Goal: Task Accomplishment & Management: Manage account settings

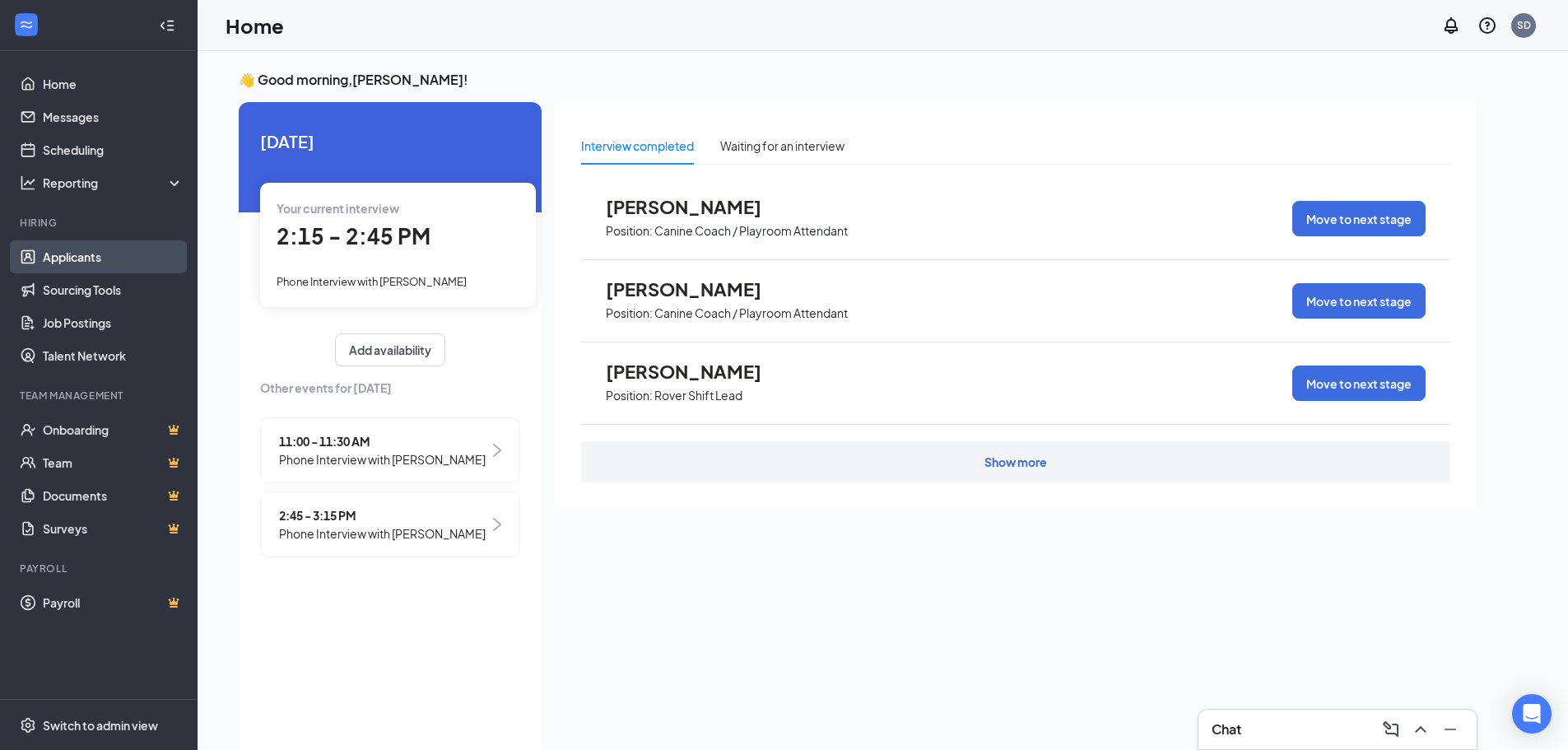
click at [44, 264] on link "Applicants" at bounding box center [113, 257] width 140 height 33
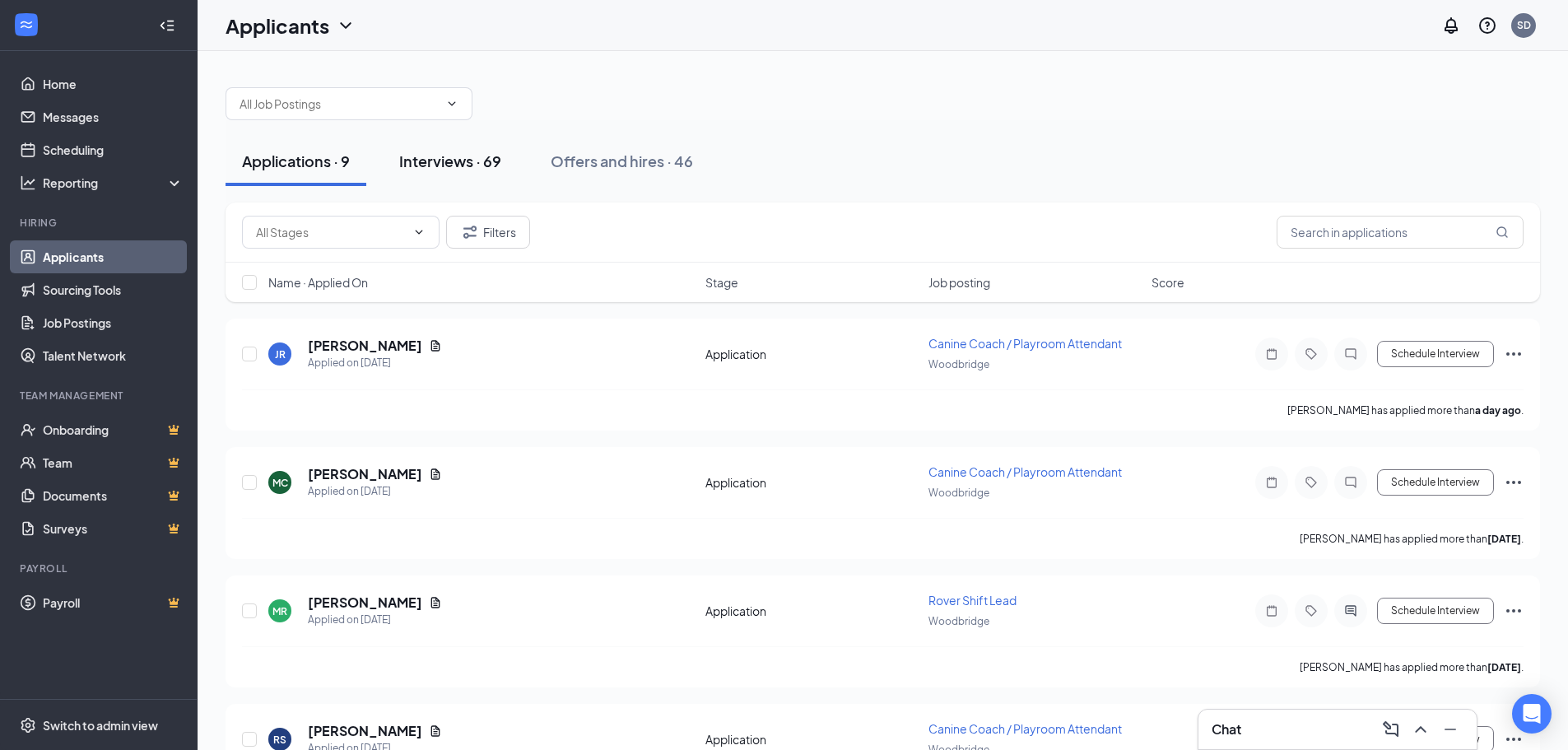
click at [466, 157] on div "Interviews · 69" at bounding box center [450, 161] width 102 height 20
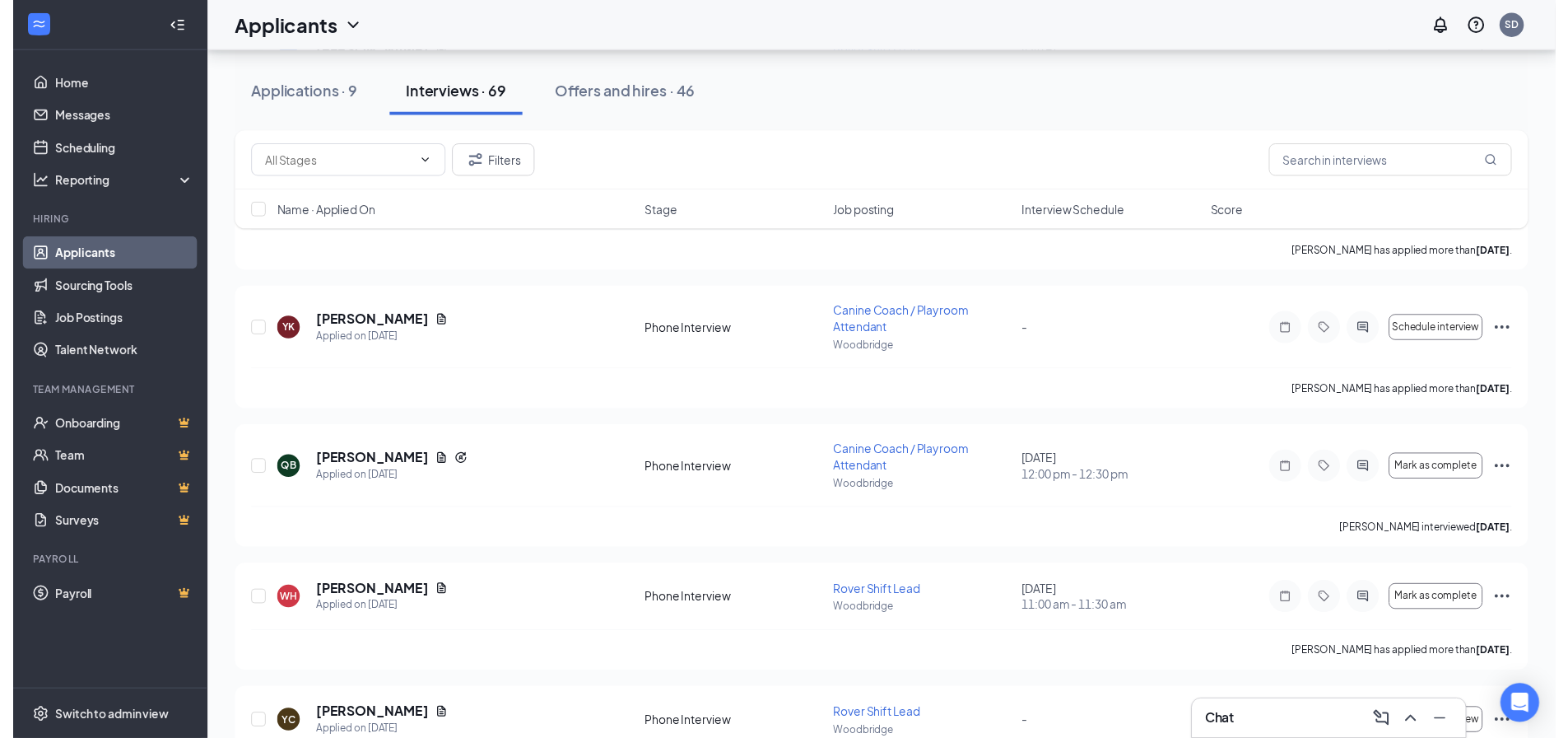
scroll to position [4036, 0]
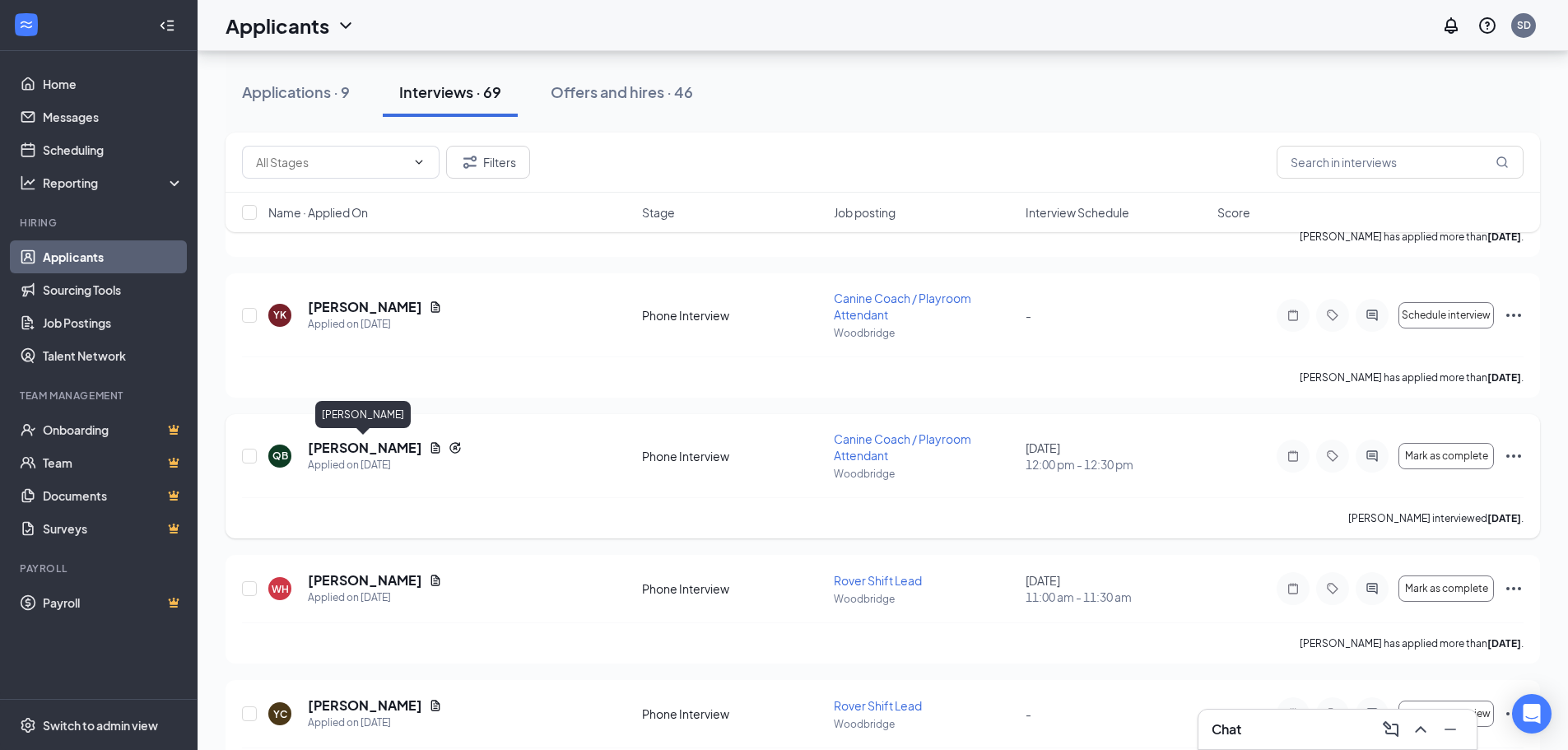
click at [373, 442] on h5 "[PERSON_NAME]" at bounding box center [364, 447] width 114 height 19
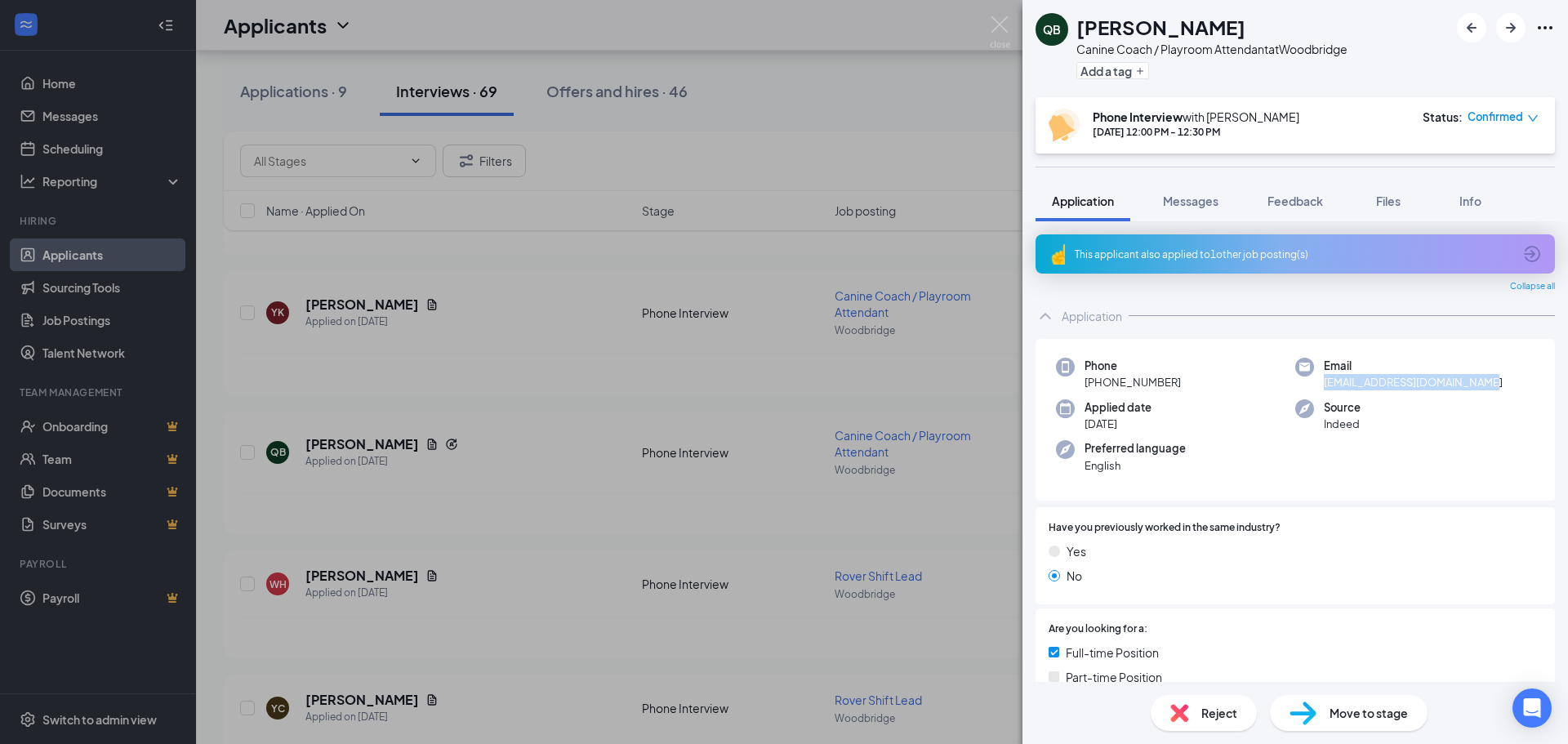
drag, startPoint x: 1473, startPoint y: 384, endPoint x: 1319, endPoint y: 385, distance: 154.0
click at [1324, 385] on span "[EMAIL_ADDRESS][DOMAIN_NAME]" at bounding box center [1413, 382] width 179 height 16
copy span "[EMAIL_ADDRESS][DOMAIN_NAME]"
click at [1495, 120] on span "Confirmed" at bounding box center [1495, 116] width 55 height 16
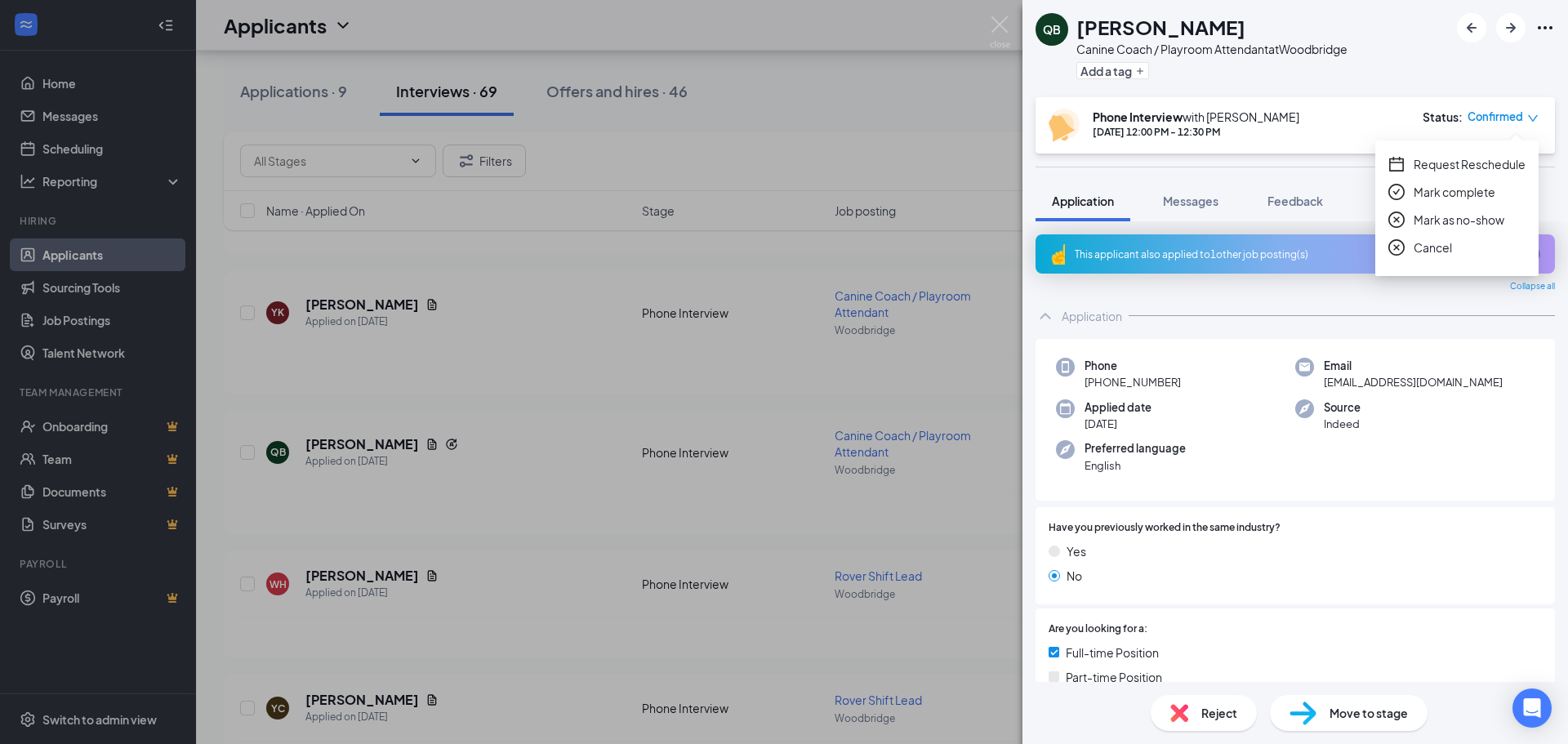
click at [1374, 61] on div "QB [PERSON_NAME] Canine Coach / Playroom Attendant at [GEOGRAPHIC_DATA] a tag" at bounding box center [1295, 48] width 545 height 98
click at [1391, 717] on span "Move to stage" at bounding box center [1368, 712] width 78 height 18
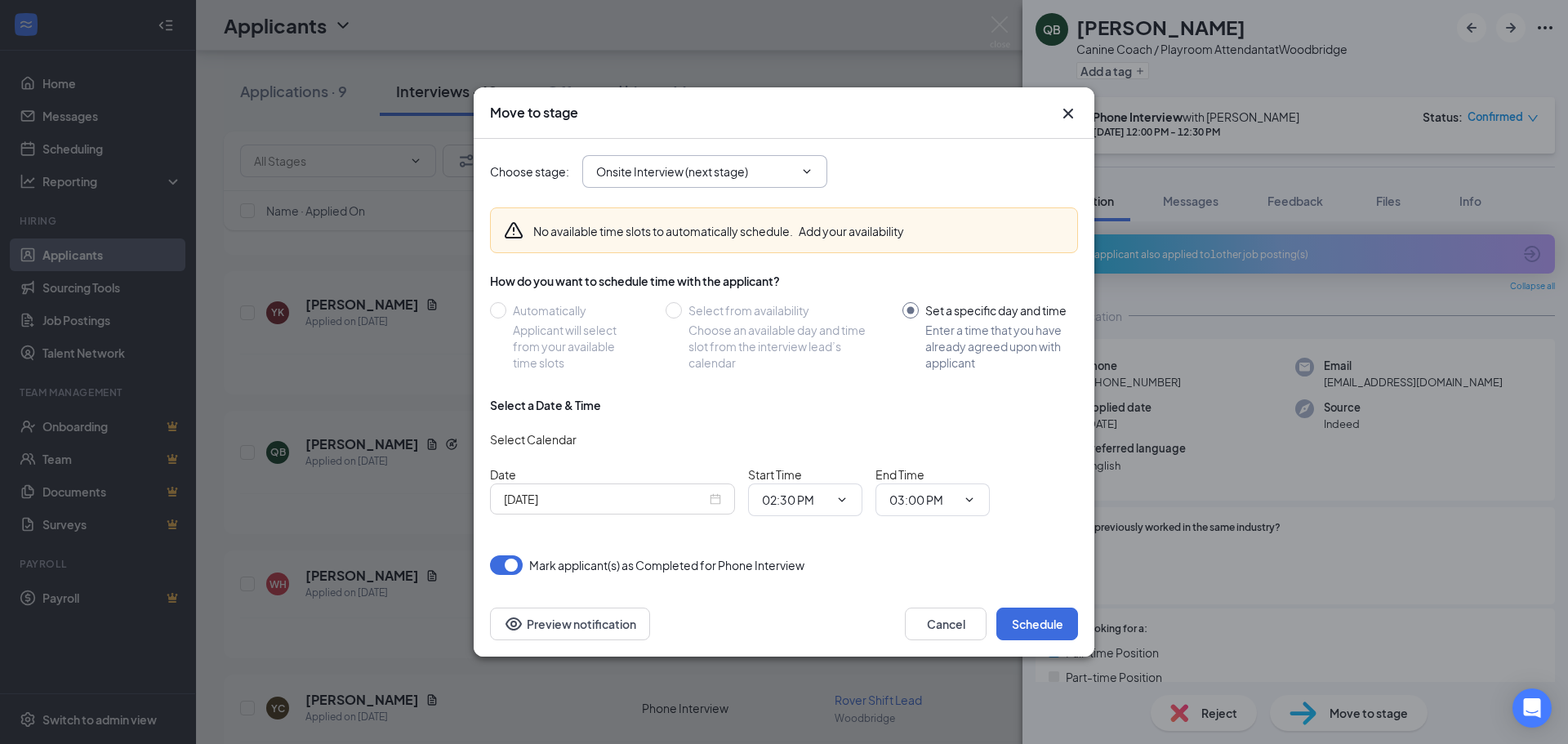
click at [768, 162] on input "Onsite Interview (next stage)" at bounding box center [695, 171] width 197 height 18
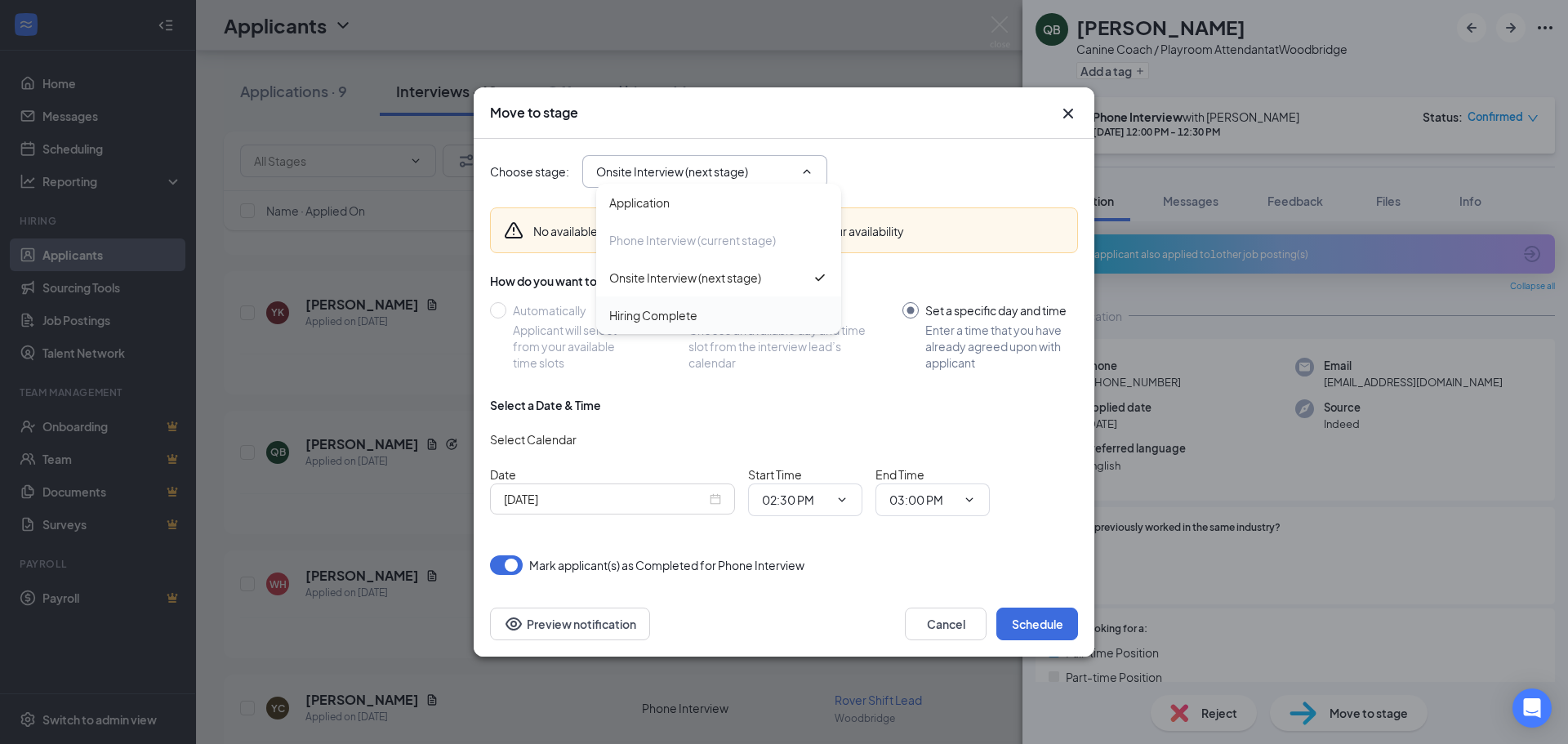
click at [689, 313] on div "Hiring Complete" at bounding box center [653, 315] width 88 height 18
type input "Hiring Complete"
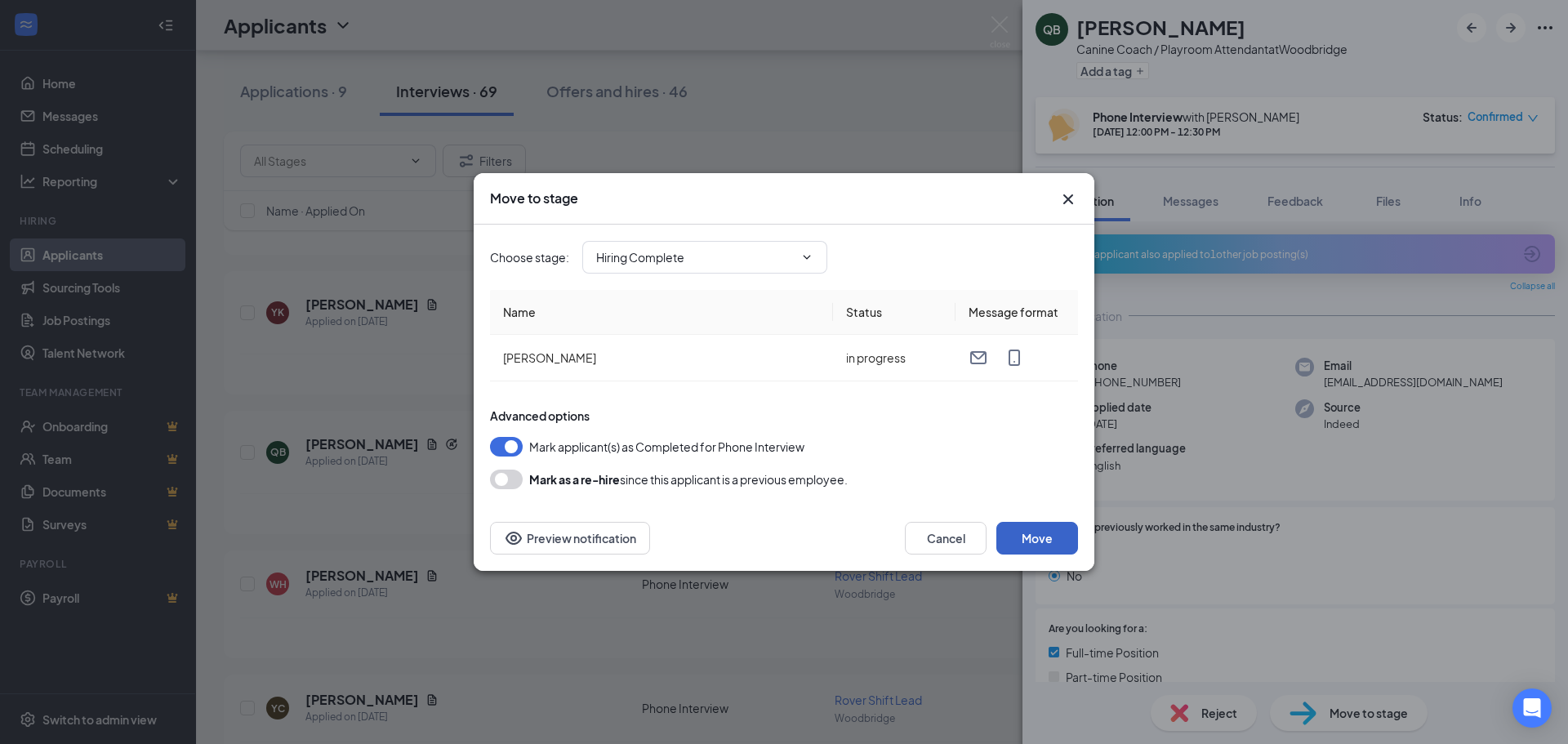
click at [1039, 538] on button "Move" at bounding box center [1037, 538] width 81 height 33
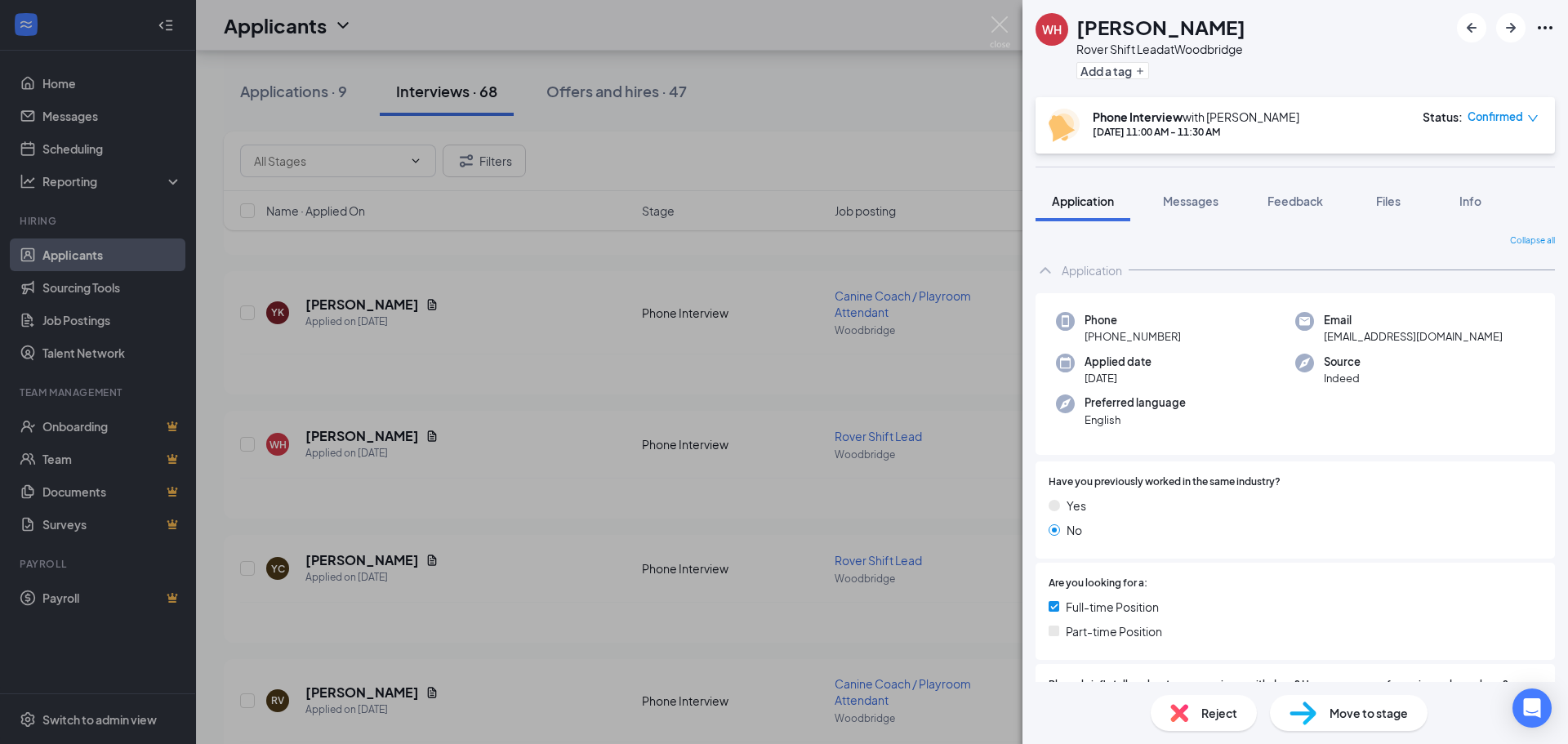
click at [92, 137] on div "[PERSON_NAME] [PERSON_NAME] Rover Shift Lead at [GEOGRAPHIC_DATA] Add a tag Pho…" at bounding box center [784, 372] width 1568 height 744
click at [77, 145] on link "Scheduling" at bounding box center [112, 149] width 139 height 33
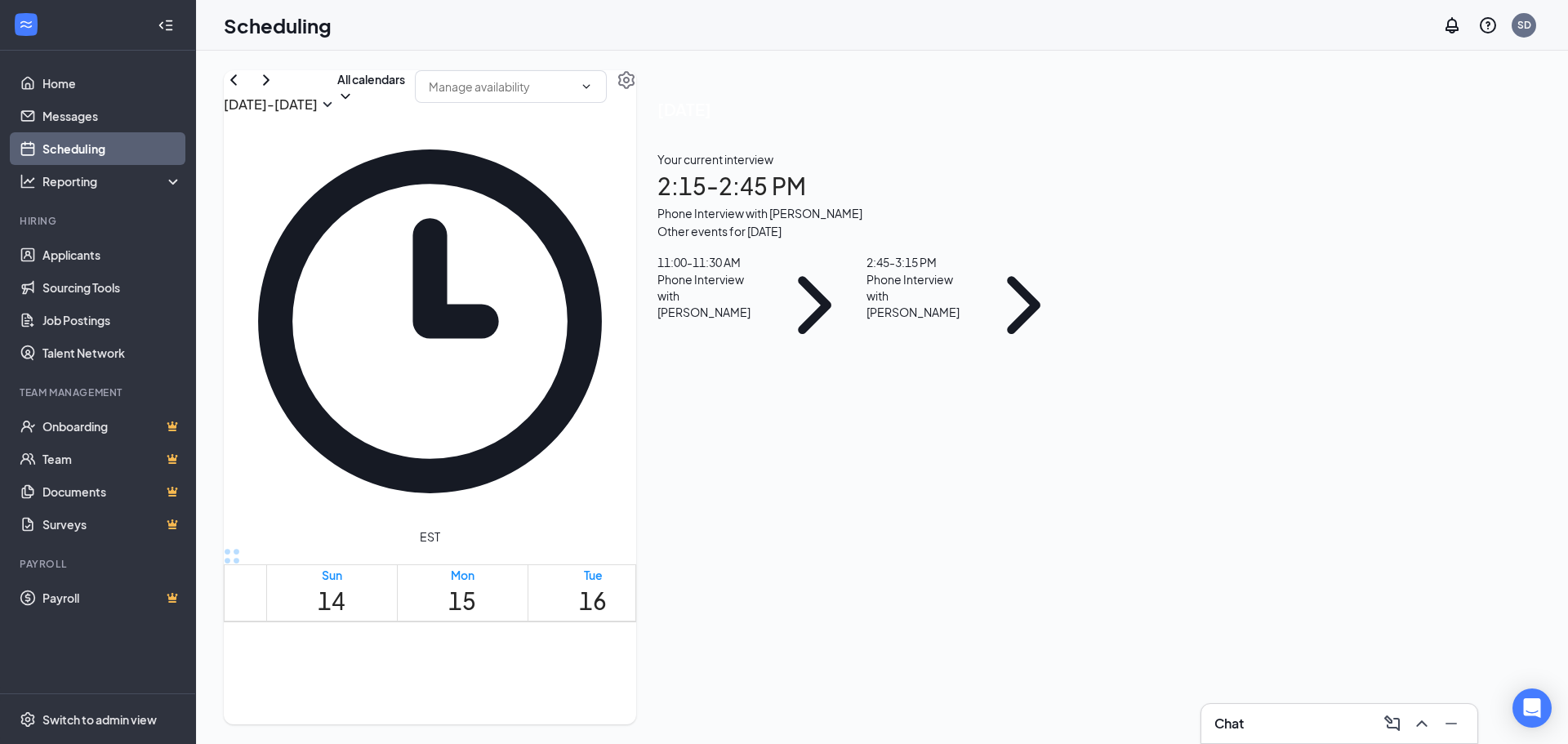
scroll to position [1292, 0]
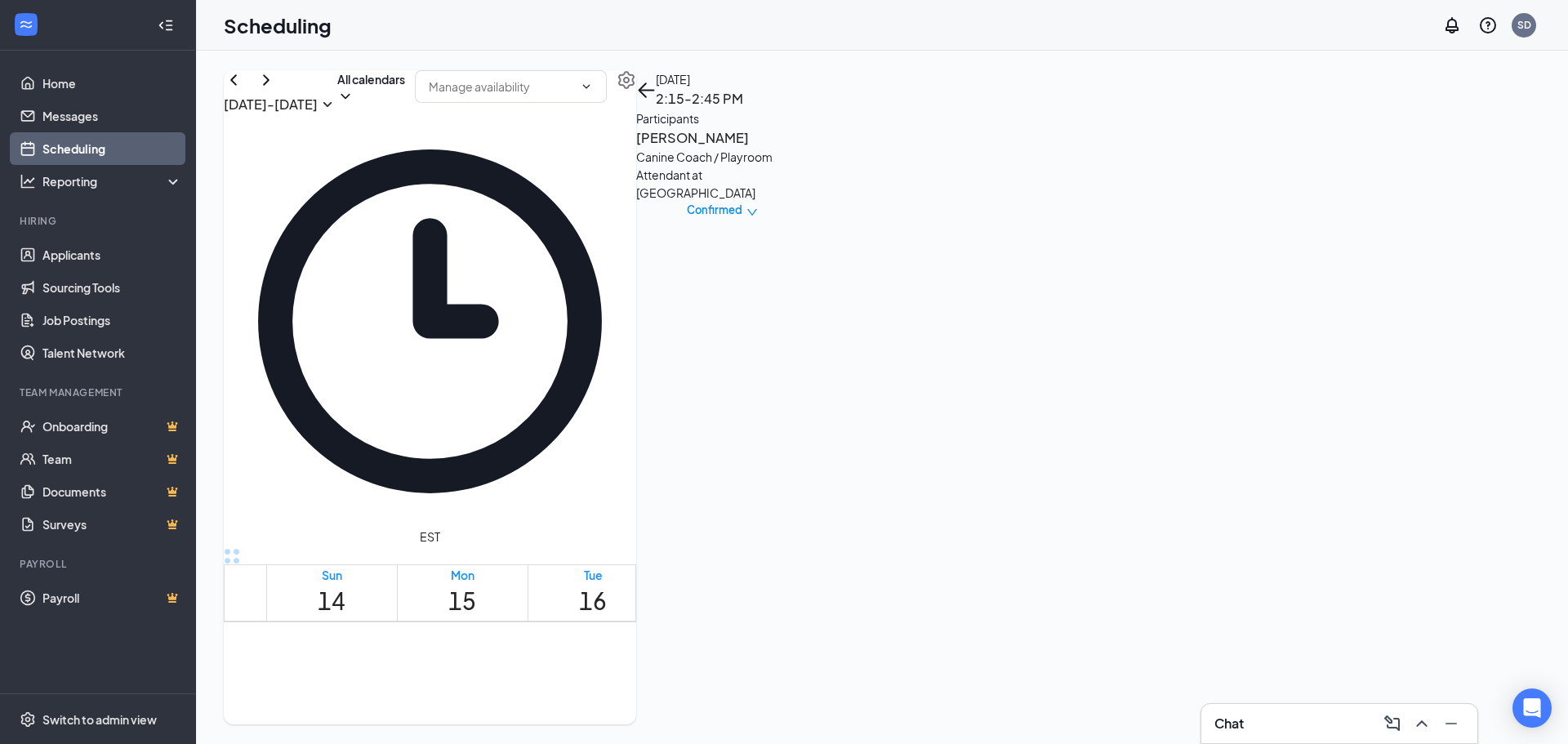
click at [808, 149] on h3 "[PERSON_NAME]" at bounding box center [721, 138] width 171 height 21
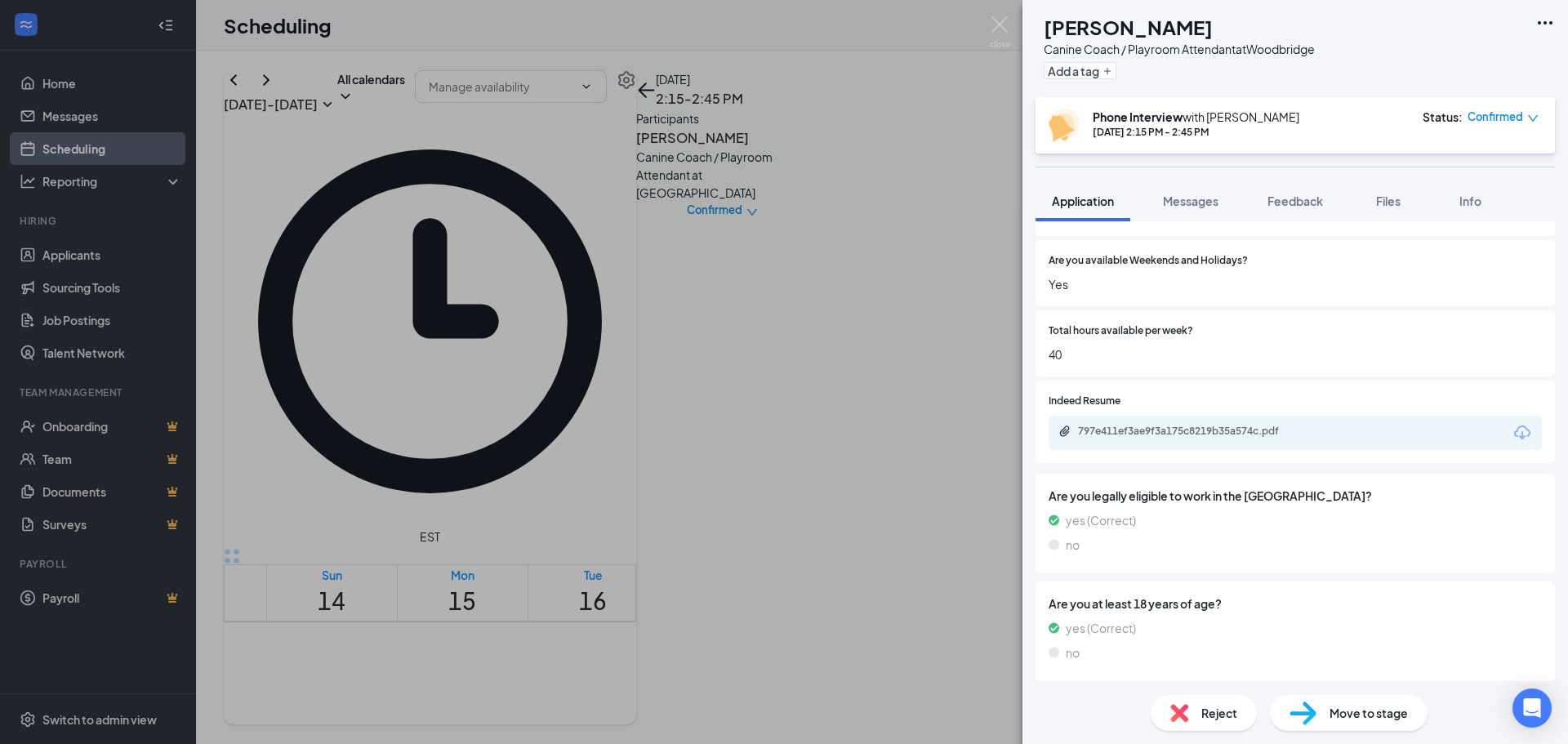
scroll to position [987, 0]
click at [1251, 429] on div "797e411ef3ae9f3a175c8219b35a574c.pdf" at bounding box center [1192, 428] width 229 height 14
